Goal: Information Seeking & Learning: Learn about a topic

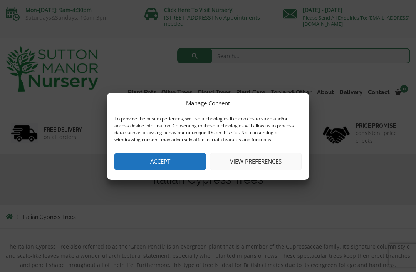
click at [228, 165] on button "View preferences" at bounding box center [256, 161] width 92 height 17
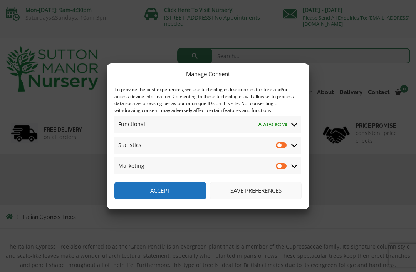
click at [243, 194] on button "Save preferences" at bounding box center [256, 190] width 92 height 17
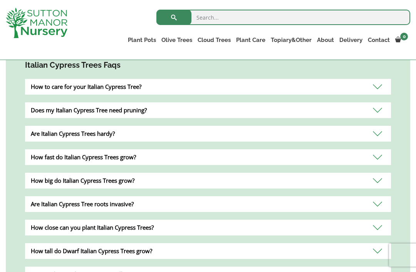
scroll to position [262, 0]
click at [376, 158] on div "How fast do Italian Cypress Trees grow?" at bounding box center [208, 157] width 366 height 16
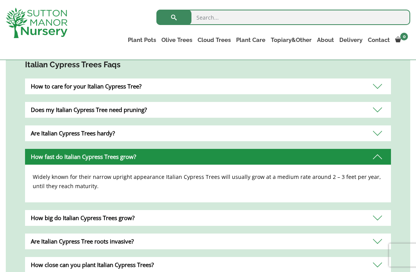
click at [377, 219] on div "How big do Italian Cypress Trees grow?" at bounding box center [208, 218] width 366 height 16
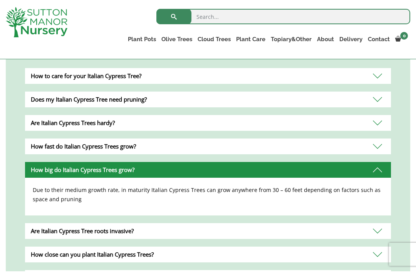
click at [379, 232] on div "Are Italian Cypress Tree roots invasive?" at bounding box center [208, 232] width 366 height 16
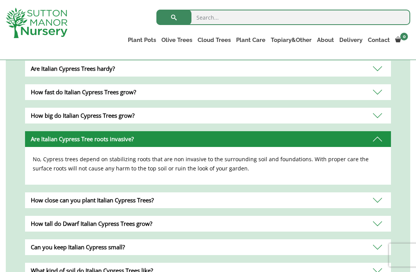
scroll to position [327, 0]
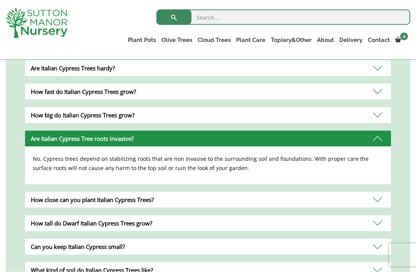
click at [380, 224] on div "How tall do Dwarf Italian Cypress Trees grow?" at bounding box center [208, 224] width 366 height 16
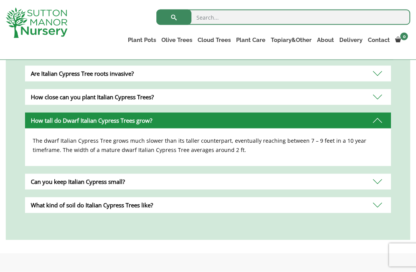
scroll to position [402, 0]
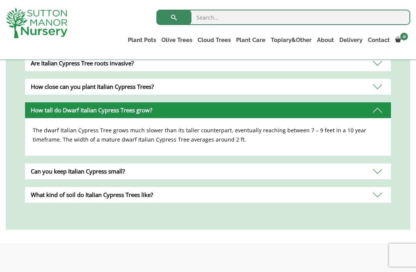
click at [382, 173] on div "Can you keep Italian Cypress small?" at bounding box center [208, 172] width 366 height 16
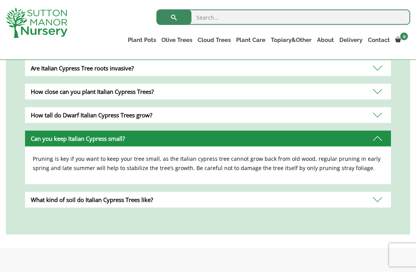
scroll to position [398, 0]
click at [381, 203] on div "What kind of soil do Italian Cypress Trees like?" at bounding box center [208, 200] width 366 height 16
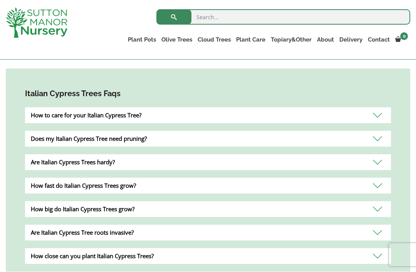
click at [379, 163] on div "Are Italian Cypress Trees hardy?" at bounding box center [208, 163] width 366 height 16
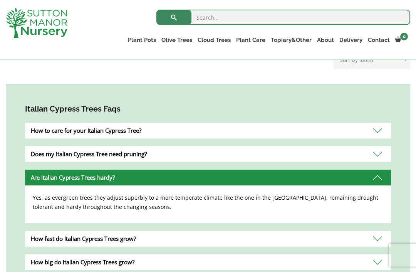
scroll to position [218, 0]
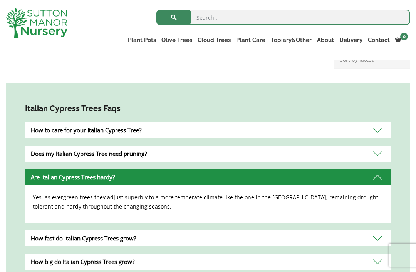
click at [380, 155] on div "Does my Italian Cypress Tree need pruning?" at bounding box center [208, 154] width 366 height 16
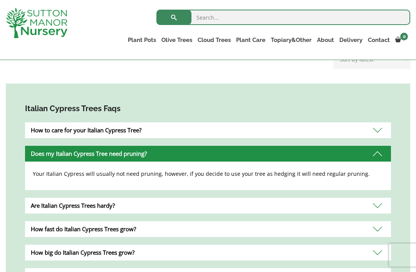
click at [378, 136] on div "How to care for your Italian Cypress Tree?" at bounding box center [208, 130] width 366 height 16
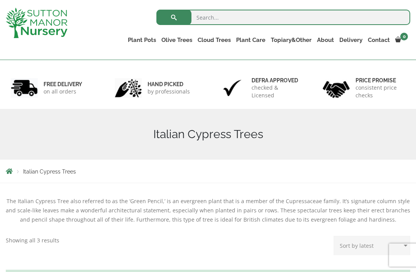
scroll to position [0, 0]
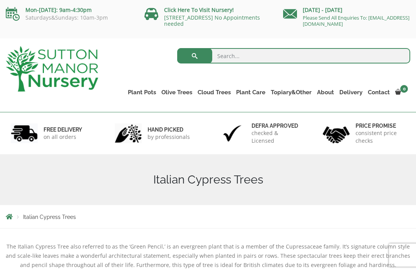
click at [284, 0] on div "[DATE] - [DATE] Please Send All Enquiries To: [EMAIL_ADDRESS][DOMAIN_NAME]" at bounding box center [346, 15] width 139 height 31
